Goal: Task Accomplishment & Management: Complete application form

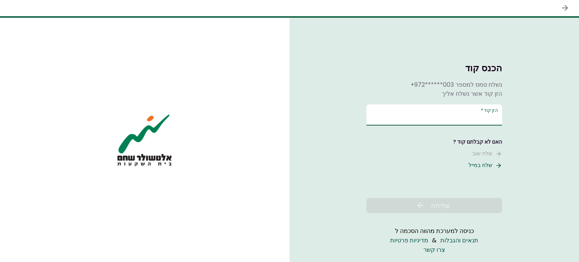
click at [434, 117] on input "הזן קוד   *" at bounding box center [435, 114] width 136 height 21
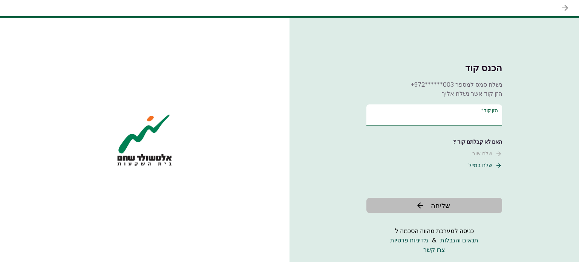
type input "******"
click at [437, 204] on span "שליחה" at bounding box center [440, 206] width 19 height 10
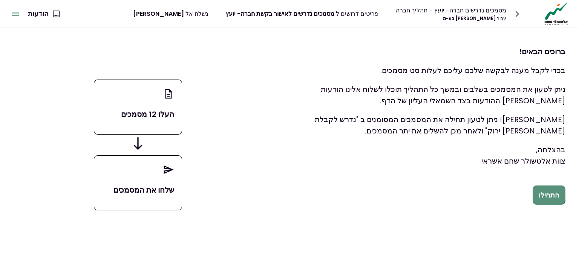
click at [551, 195] on button "התחילו" at bounding box center [549, 196] width 33 height 20
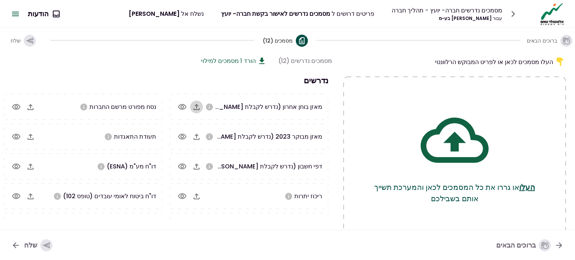
click at [199, 105] on icon "button" at bounding box center [196, 107] width 6 height 6
click at [196, 136] on icon "button" at bounding box center [196, 136] width 9 height 9
click at [198, 166] on icon "button" at bounding box center [196, 166] width 9 height 9
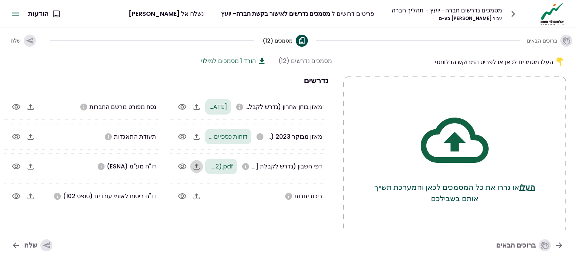
click at [197, 164] on icon "button" at bounding box center [196, 167] width 6 height 6
click at [198, 164] on icon "button" at bounding box center [196, 166] width 9 height 9
click at [193, 168] on icon "button" at bounding box center [196, 166] width 9 height 9
click at [196, 195] on icon "button" at bounding box center [196, 196] width 9 height 9
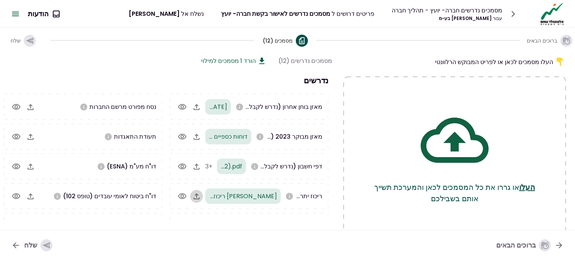
click at [198, 195] on icon "button" at bounding box center [196, 196] width 9 height 9
click at [29, 132] on icon "button" at bounding box center [30, 136] width 9 height 9
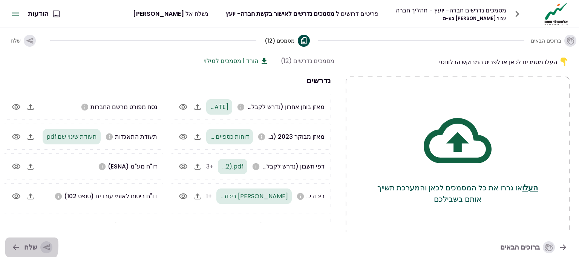
click at [15, 245] on icon "button" at bounding box center [16, 247] width 6 height 6
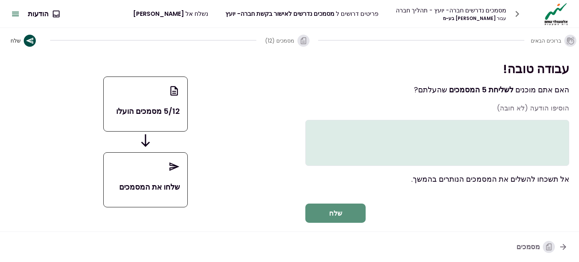
click at [334, 223] on button "שלח" at bounding box center [335, 214] width 60 height 20
